Goal: Task Accomplishment & Management: Manage account settings

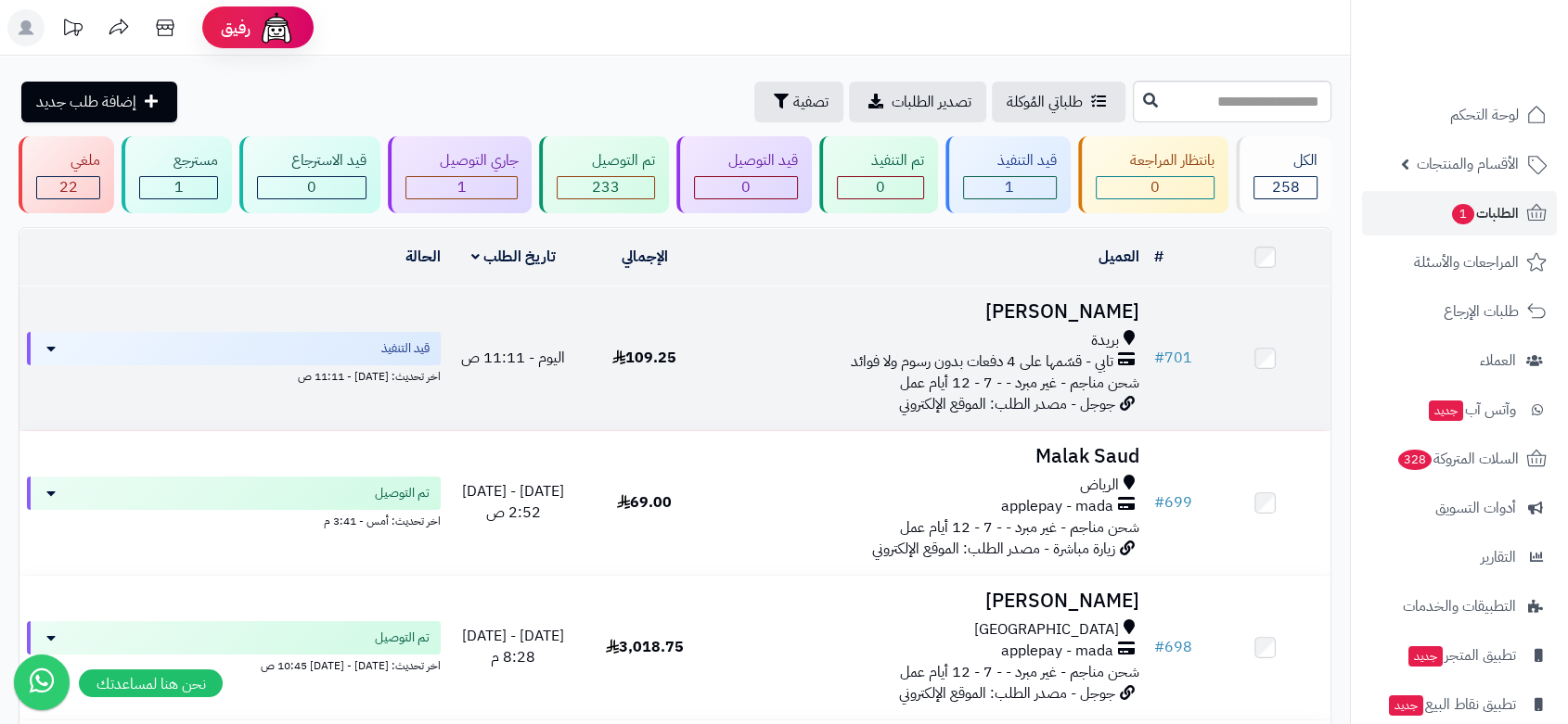
click at [789, 370] on div "بريدة تابي - قسّمها على 4 دفعات بدون رسوم ولا فوائد شحن مناجم - غير مبرد - - 7 …" at bounding box center [928, 362] width 422 height 64
